Goal: Subscribe to service/newsletter

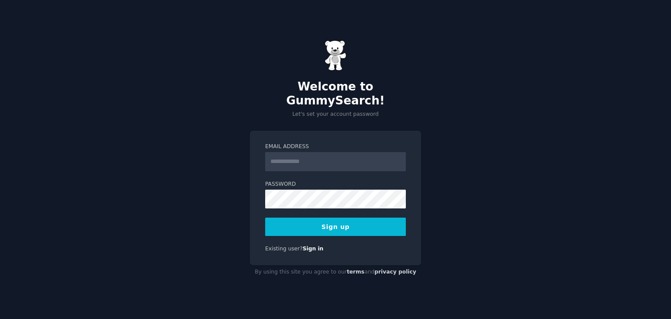
click at [295, 153] on input "Email Address" at bounding box center [335, 161] width 141 height 19
drag, startPoint x: 326, startPoint y: 155, endPoint x: 382, endPoint y: 162, distance: 57.2
click at [382, 162] on input "**********" at bounding box center [335, 161] width 141 height 19
click at [321, 154] on input "**********" at bounding box center [335, 161] width 141 height 19
click at [332, 156] on input "**********" at bounding box center [335, 161] width 141 height 19
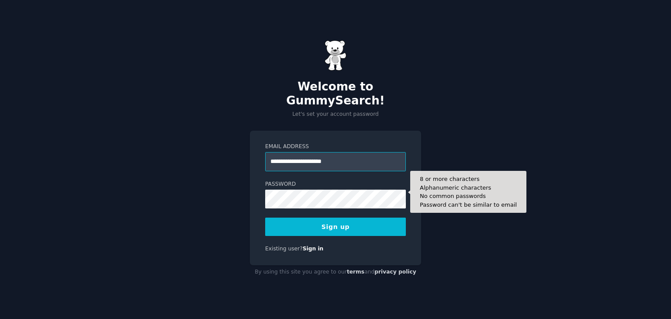
type input "**********"
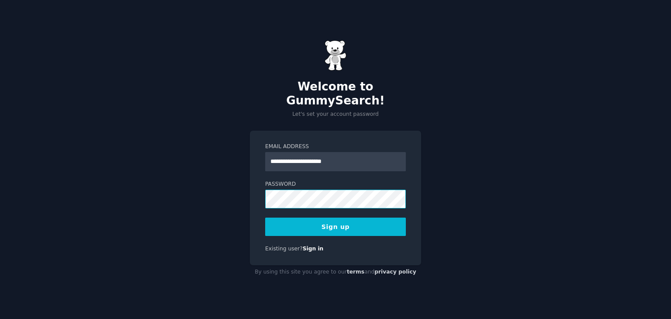
click at [265, 208] on div at bounding box center [265, 208] width 0 height 0
click at [337, 220] on button "Sign up" at bounding box center [335, 227] width 141 height 18
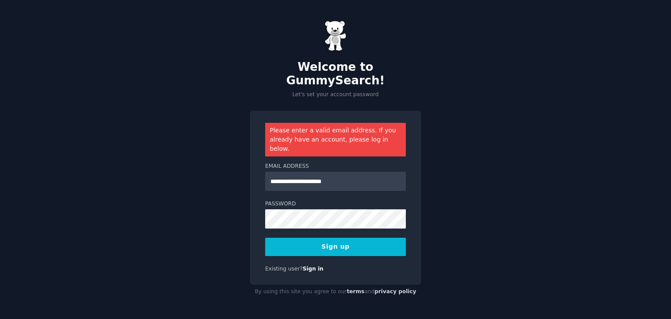
click at [265, 229] on div at bounding box center [265, 229] width 0 height 0
click at [343, 172] on input "**********" at bounding box center [335, 181] width 141 height 19
drag, startPoint x: 286, startPoint y: 172, endPoint x: 360, endPoint y: 165, distance: 74.6
click at [360, 172] on input "**********" at bounding box center [335, 181] width 141 height 19
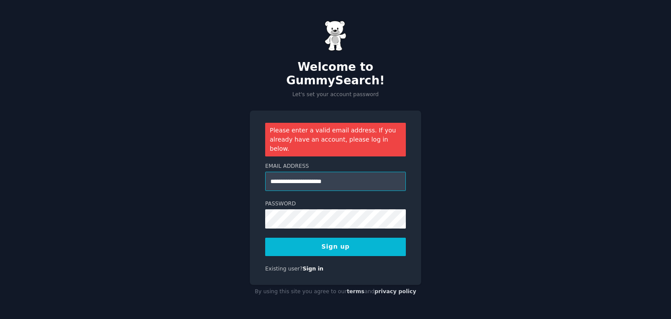
click at [360, 172] on input "**********" at bounding box center [335, 181] width 141 height 19
click at [362, 172] on input "**********" at bounding box center [335, 181] width 141 height 19
click at [341, 242] on button "Sign up" at bounding box center [335, 247] width 141 height 18
click at [362, 238] on button "Sign up" at bounding box center [335, 247] width 141 height 18
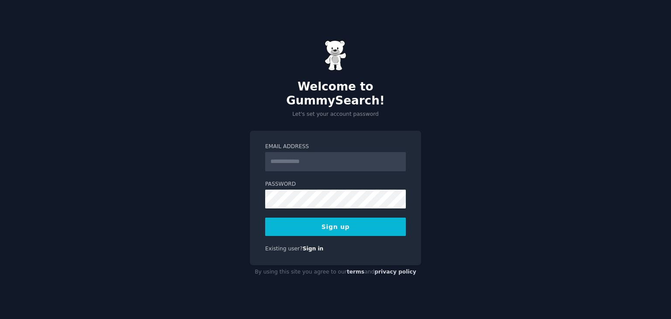
click at [290, 155] on input "Email Address" at bounding box center [335, 161] width 141 height 19
click at [265, 171] on div at bounding box center [265, 171] width 0 height 0
click at [319, 152] on input "Email Address" at bounding box center [335, 161] width 141 height 19
type input "*"
type input "**********"
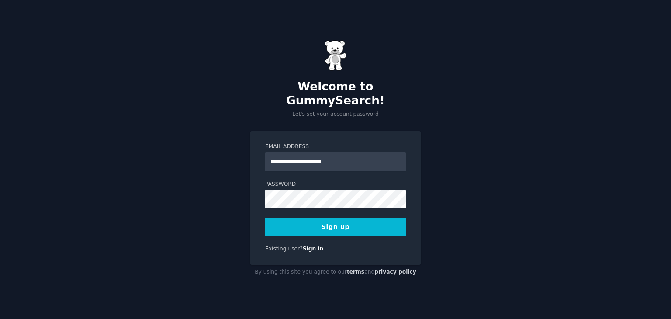
click at [353, 220] on button "Sign up" at bounding box center [335, 227] width 141 height 18
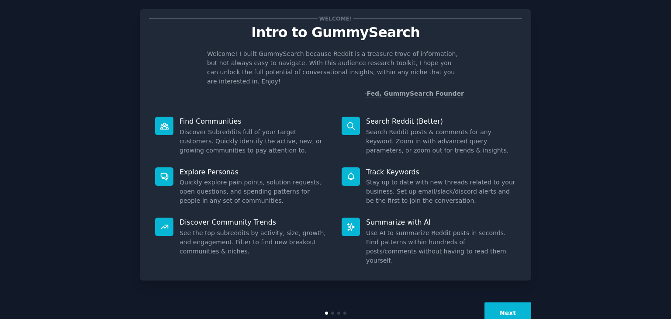
scroll to position [23, 0]
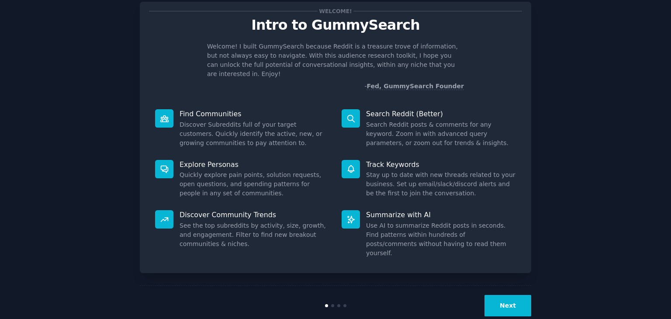
click at [510, 295] on button "Next" at bounding box center [508, 305] width 47 height 21
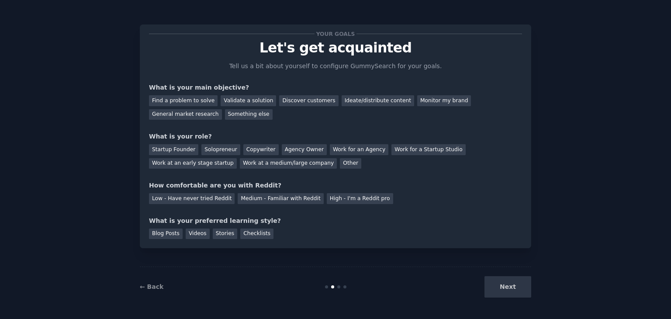
click at [510, 291] on div "Next" at bounding box center [466, 286] width 131 height 21
click at [512, 287] on div "Next" at bounding box center [466, 286] width 131 height 21
drag, startPoint x: 337, startPoint y: 285, endPoint x: 344, endPoint y: 284, distance: 7.2
click at [344, 284] on div "← Back Next" at bounding box center [336, 287] width 392 height 40
drag, startPoint x: 528, startPoint y: 287, endPoint x: 498, endPoint y: 288, distance: 29.7
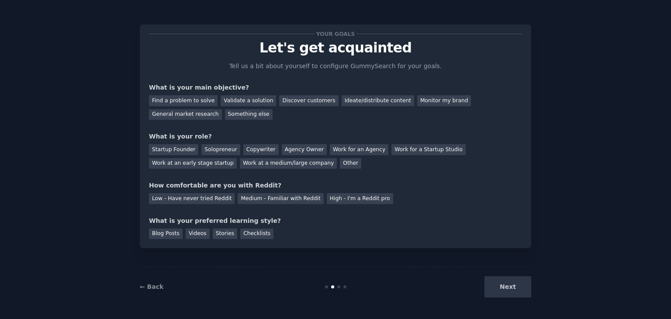
click at [518, 287] on div "Next" at bounding box center [466, 286] width 131 height 21
click at [498, 289] on div "Next" at bounding box center [466, 286] width 131 height 21
click at [499, 288] on div "Next" at bounding box center [466, 286] width 131 height 21
click at [340, 288] on div "← Back Next" at bounding box center [336, 287] width 392 height 40
click at [333, 288] on div at bounding box center [336, 286] width 131 height 3
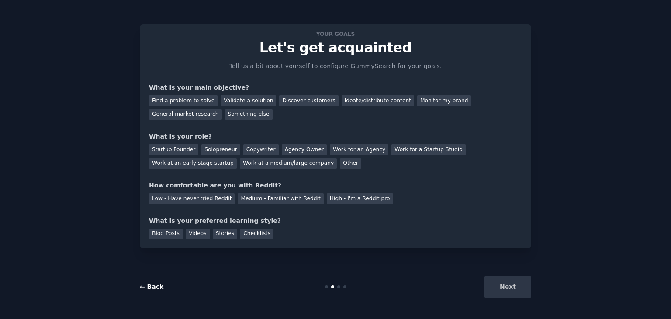
click at [157, 287] on link "← Back" at bounding box center [152, 286] width 24 height 7
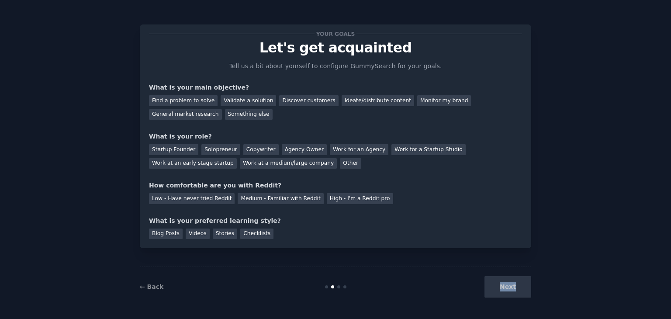
click at [513, 304] on div "← Back Next" at bounding box center [336, 287] width 392 height 40
click at [514, 291] on div "Next" at bounding box center [466, 286] width 131 height 21
click at [510, 284] on div "Next" at bounding box center [466, 286] width 131 height 21
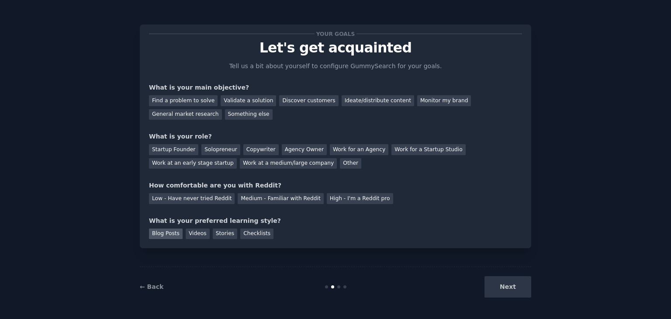
click at [170, 237] on div "Blog Posts" at bounding box center [166, 234] width 34 height 11
click at [512, 285] on div "Next" at bounding box center [466, 286] width 131 height 21
click at [213, 198] on div "Low - Have never tried Reddit" at bounding box center [192, 198] width 86 height 11
click at [243, 148] on div "Copywriter" at bounding box center [260, 149] width 35 height 11
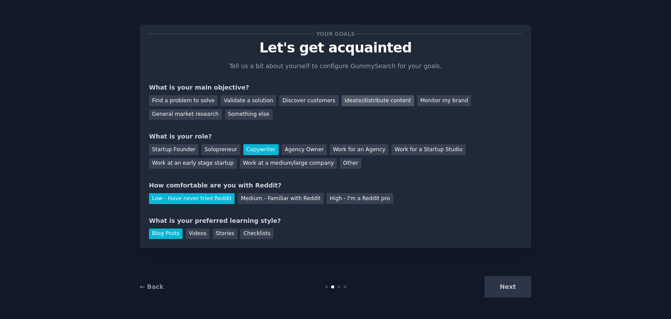
click at [360, 100] on div "Ideate/distribute content" at bounding box center [378, 100] width 73 height 11
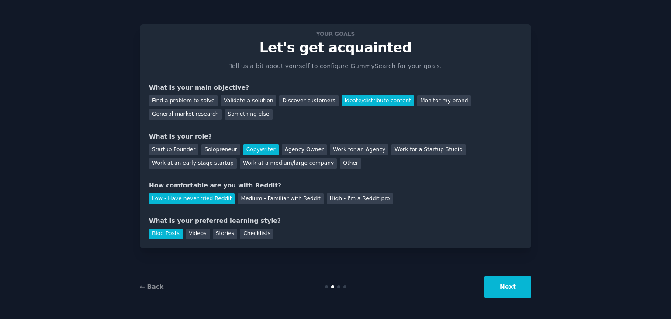
click at [509, 288] on button "Next" at bounding box center [508, 286] width 47 height 21
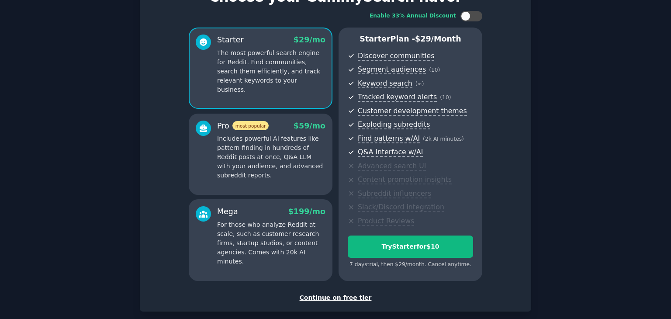
scroll to position [95, 0]
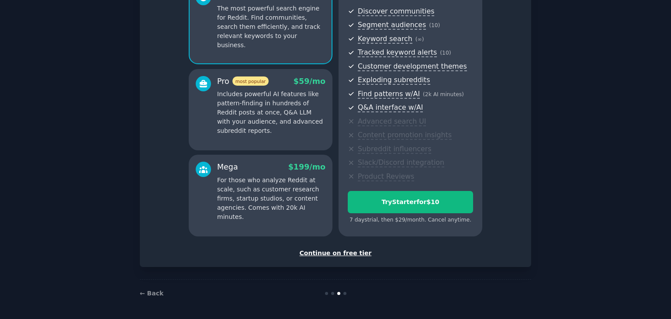
click at [349, 251] on div "Continue on free tier" at bounding box center [335, 253] width 373 height 9
